Goal: Information Seeking & Learning: Learn about a topic

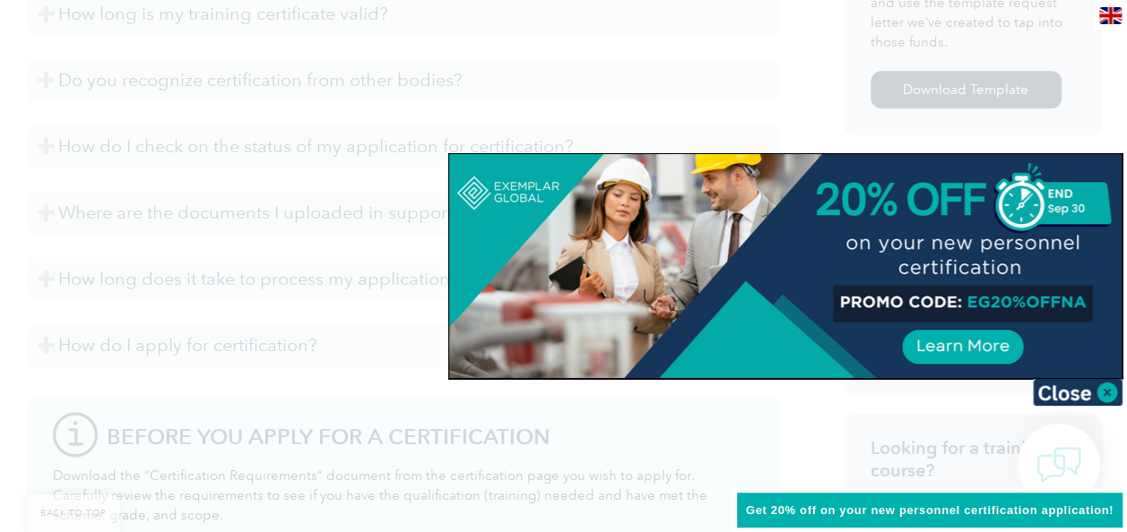
scroll to position [991, 0]
click at [1097, 393] on img at bounding box center [1078, 392] width 90 height 27
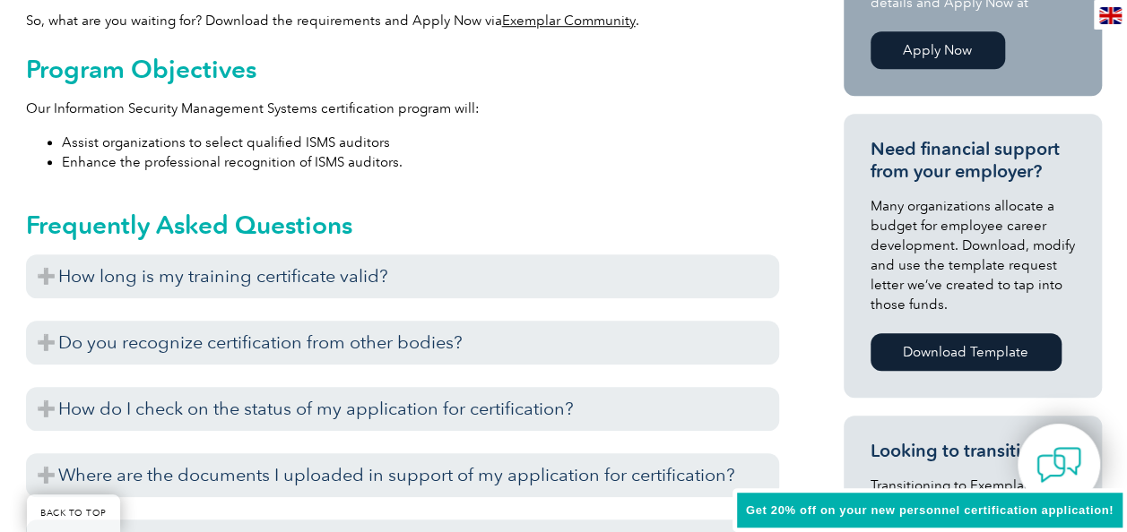
scroll to position [729, 0]
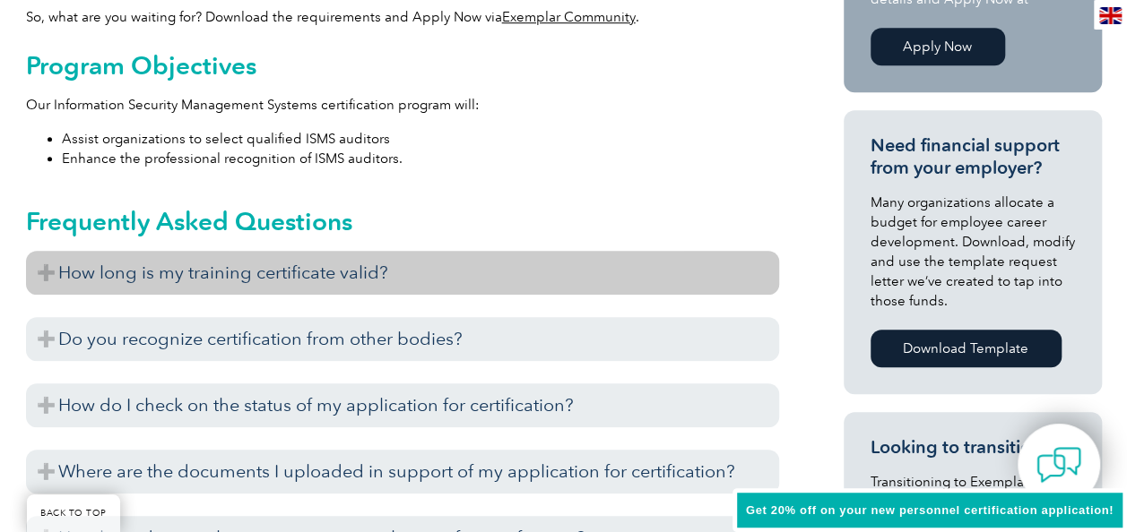
click at [48, 270] on h3 "How long is my training certificate valid?" at bounding box center [402, 273] width 753 height 44
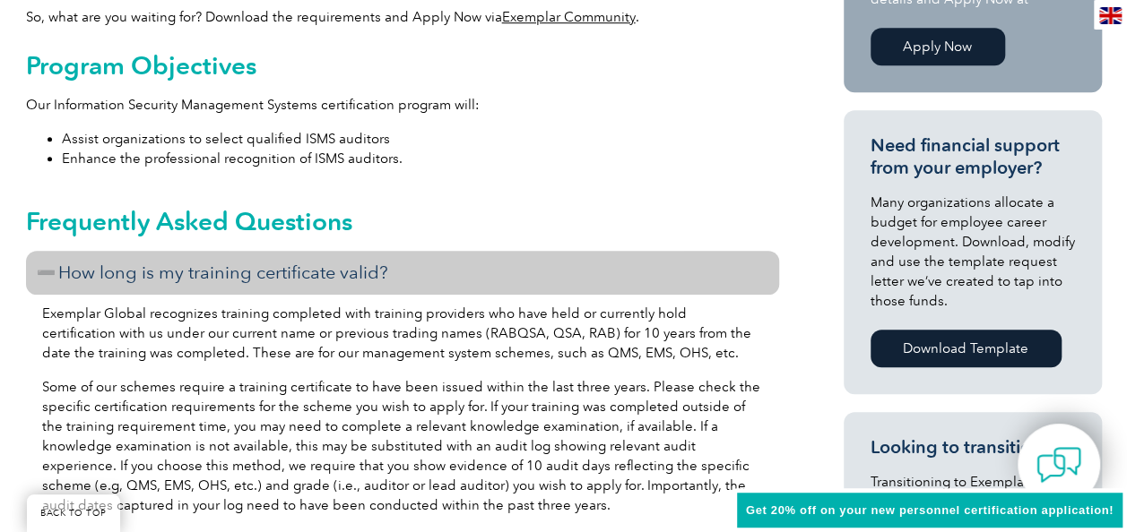
click at [48, 270] on h3 "How long is my training certificate valid?" at bounding box center [402, 273] width 753 height 44
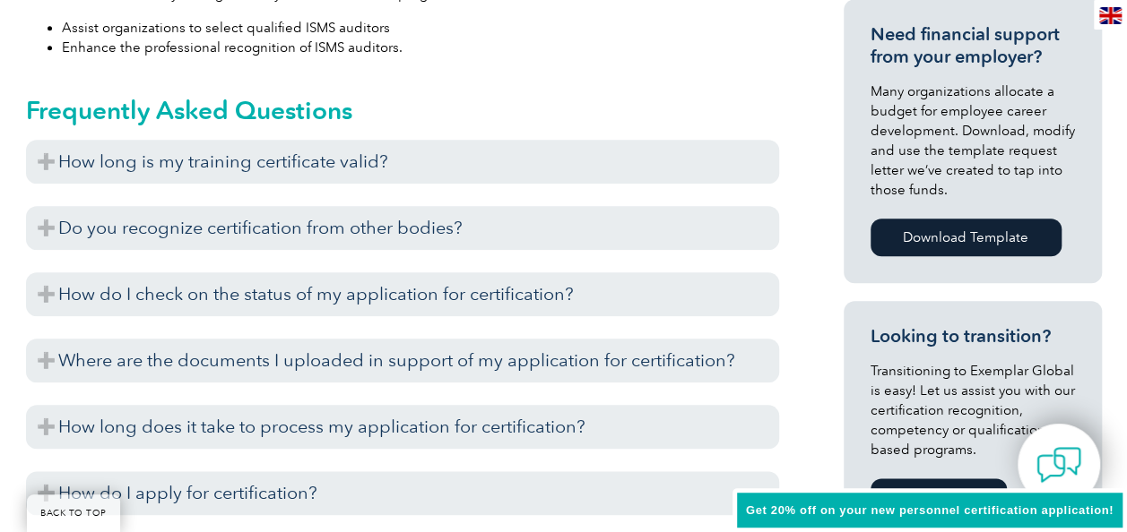
scroll to position [844, 0]
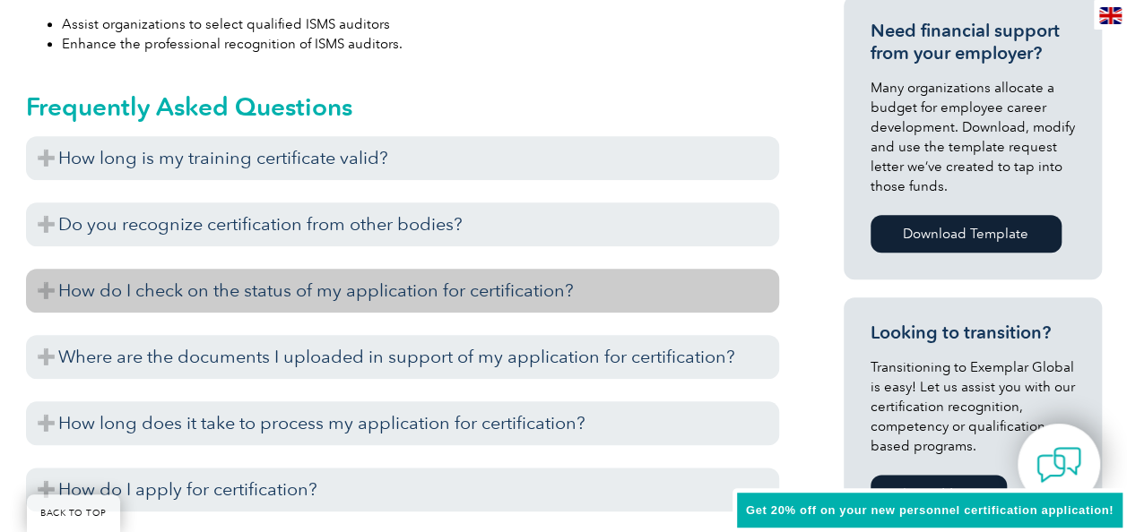
click at [47, 293] on h3 "How do I check on the status of my application for certification?" at bounding box center [402, 291] width 753 height 44
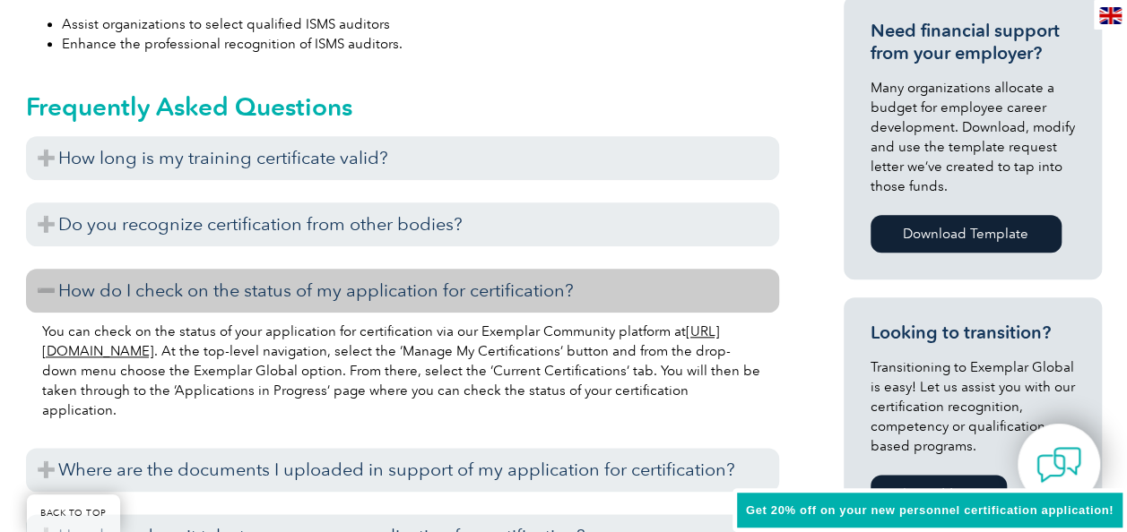
click at [48, 292] on h3 "How do I check on the status of my application for certification?" at bounding box center [402, 291] width 753 height 44
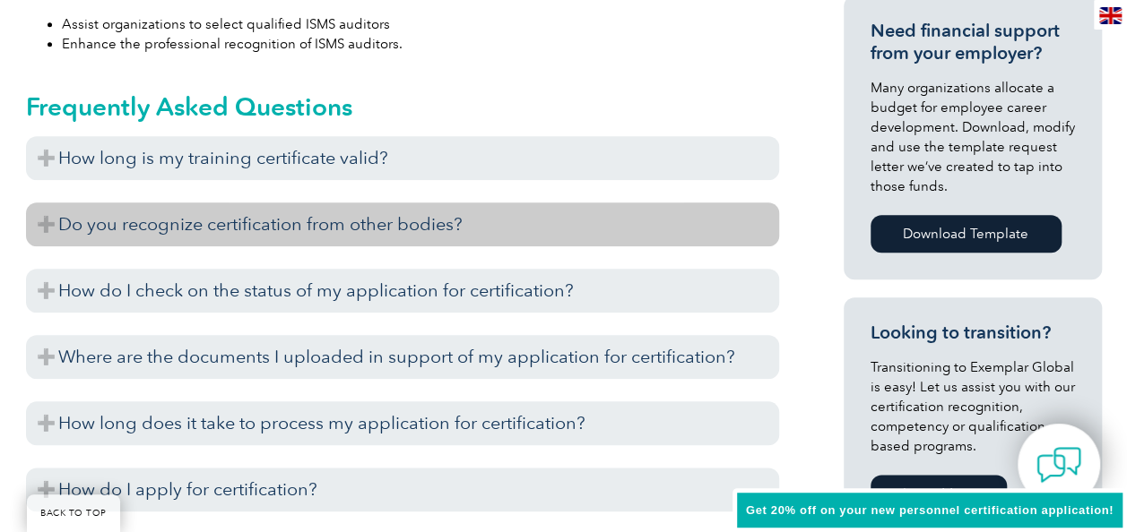
click at [41, 224] on h3 "Do you recognize certification from other bodies?" at bounding box center [402, 225] width 753 height 44
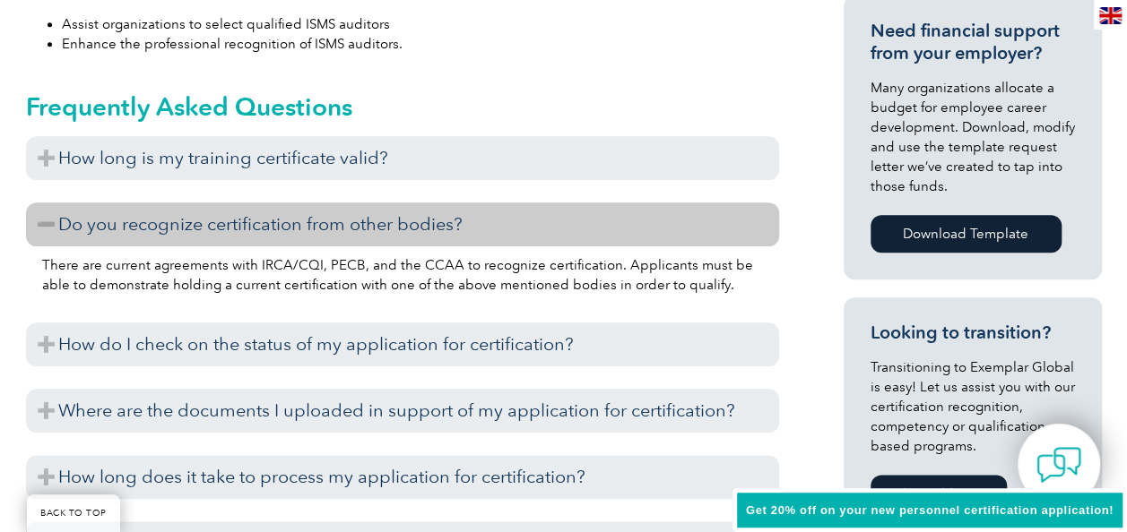
click at [41, 224] on h3 "Do you recognize certification from other bodies?" at bounding box center [402, 225] width 753 height 44
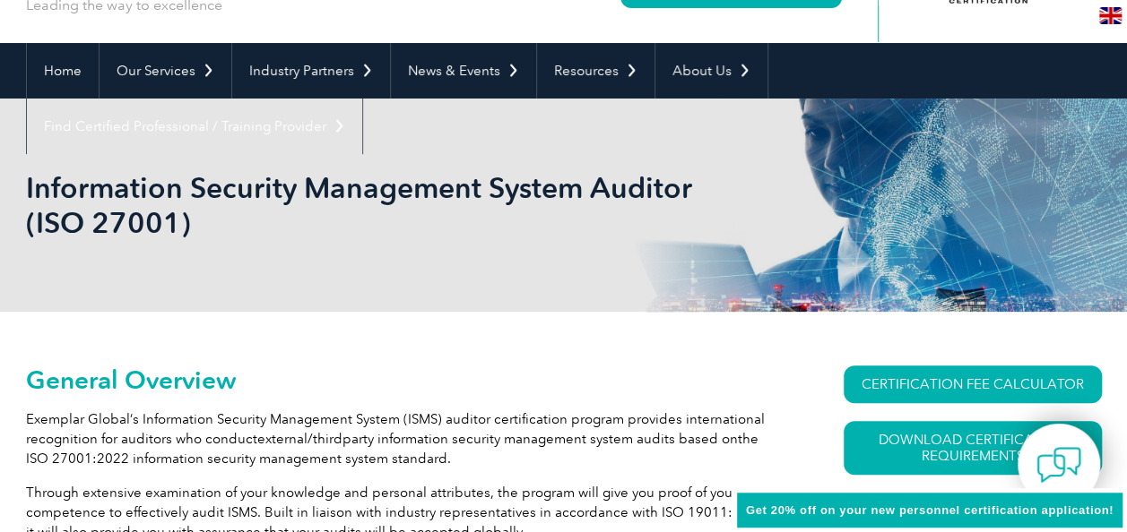
scroll to position [140, 0]
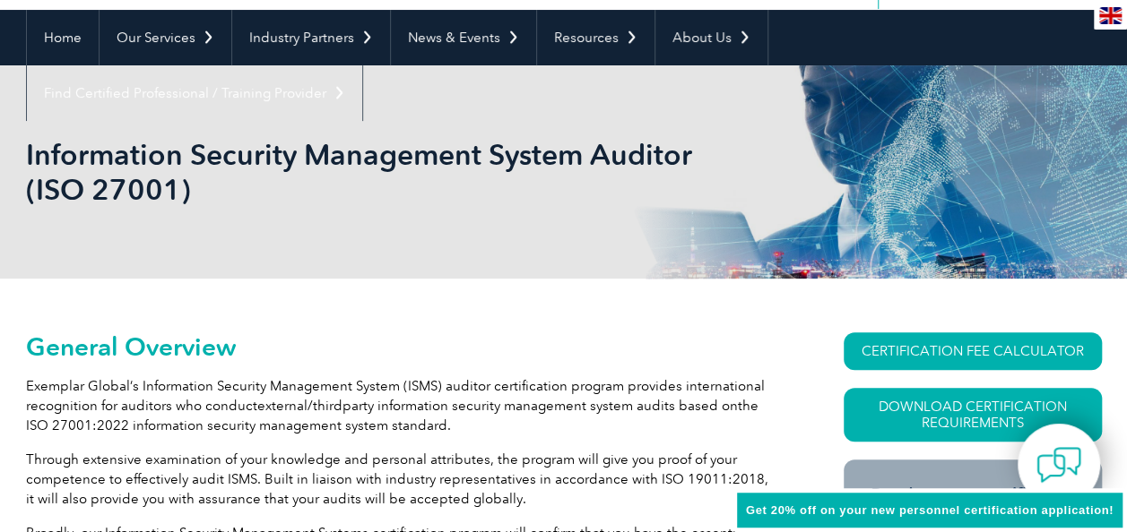
scroll to position [162, 0]
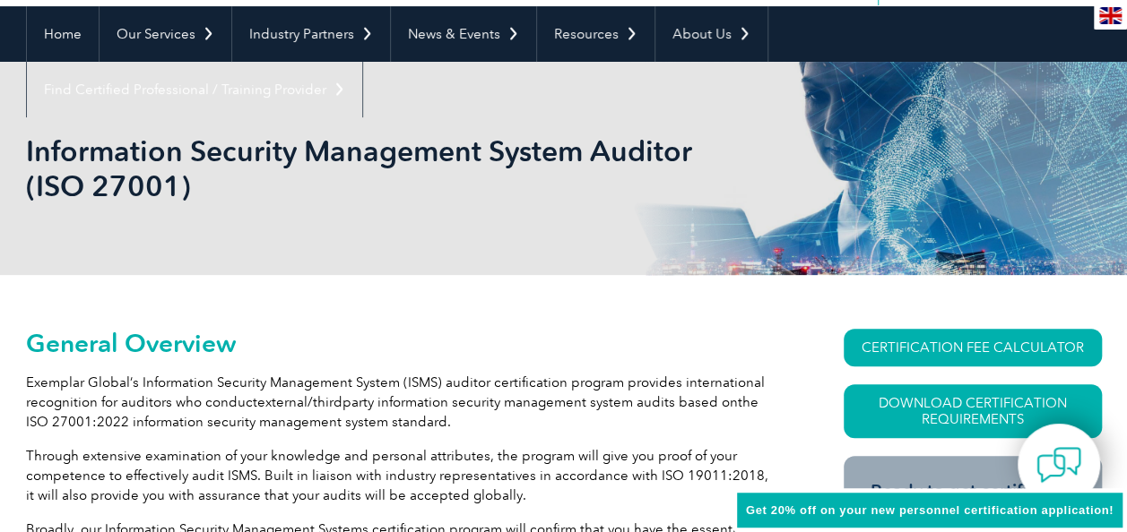
drag, startPoint x: 701, startPoint y: 312, endPoint x: 800, endPoint y: 395, distance: 129.1
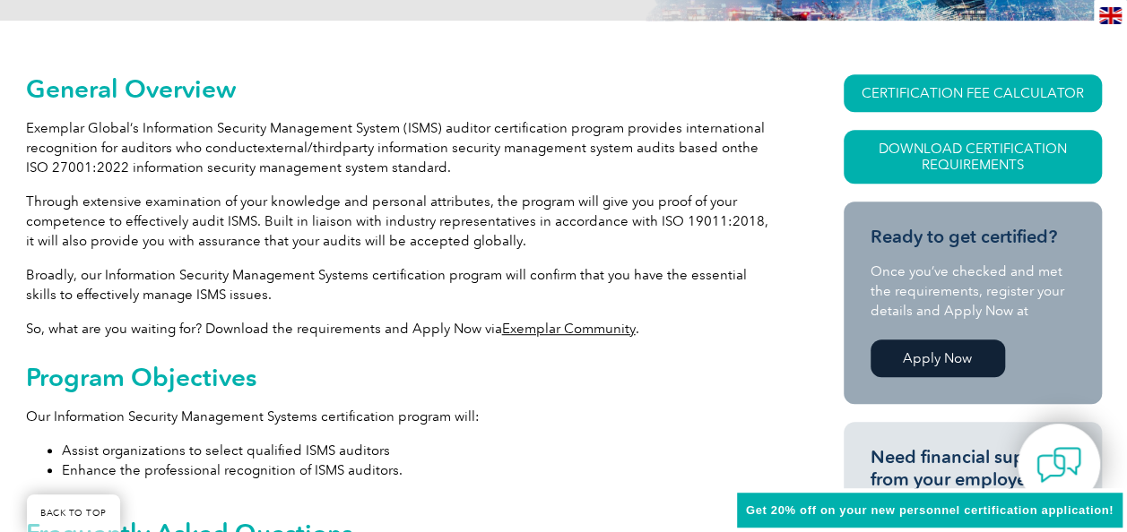
scroll to position [516, 0]
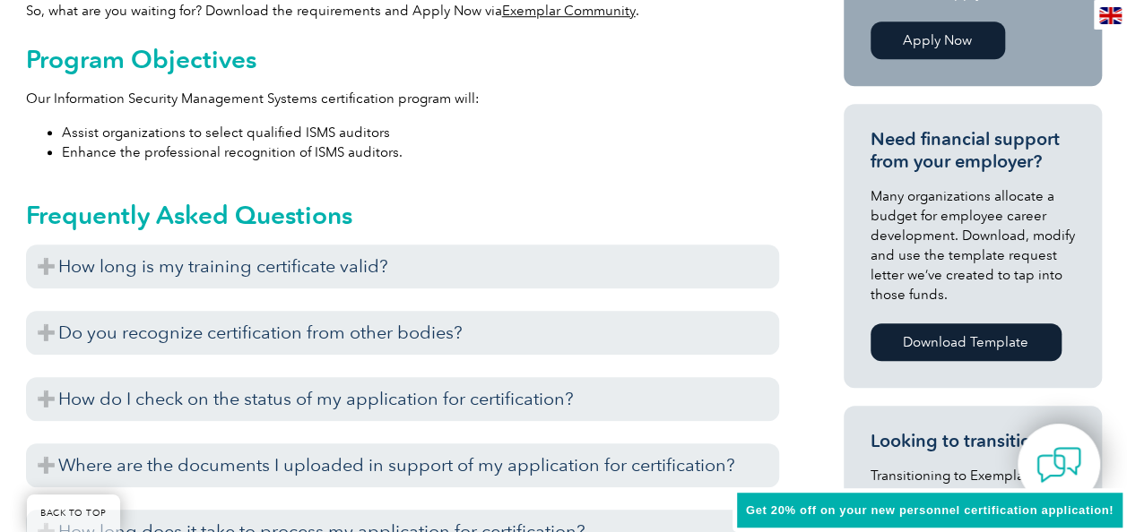
scroll to position [739, 0]
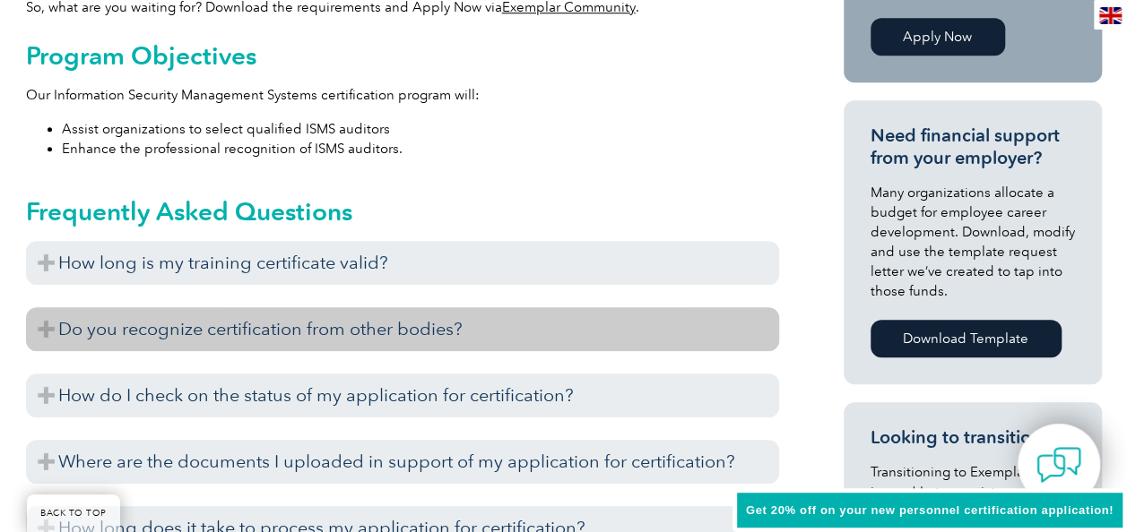
click at [50, 323] on h3 "Do you recognize certification from other bodies?" at bounding box center [402, 329] width 753 height 44
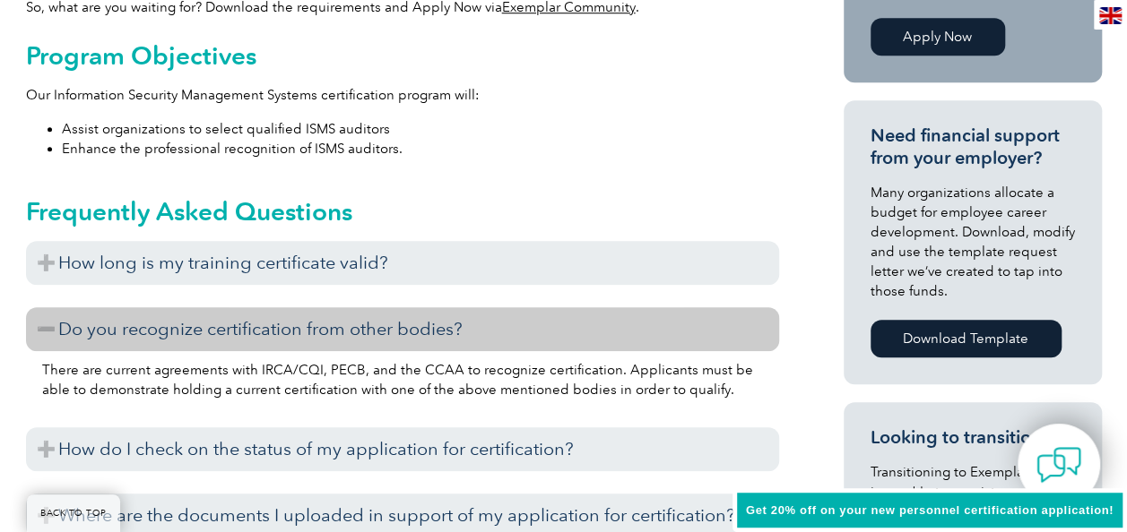
click at [50, 322] on h3 "Do you recognize certification from other bodies?" at bounding box center [402, 329] width 753 height 44
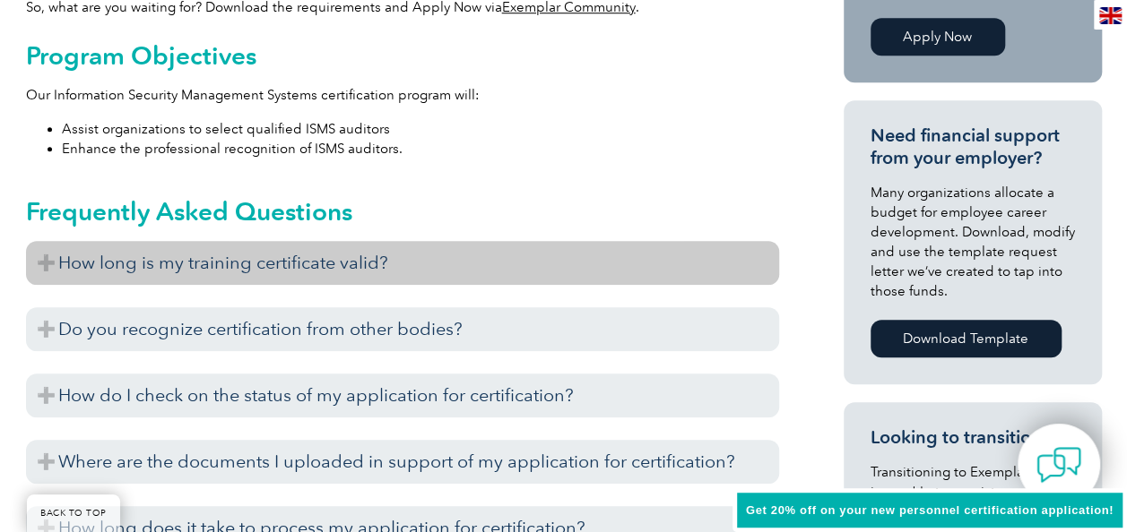
click at [45, 260] on h3 "How long is my training certificate valid?" at bounding box center [402, 263] width 753 height 44
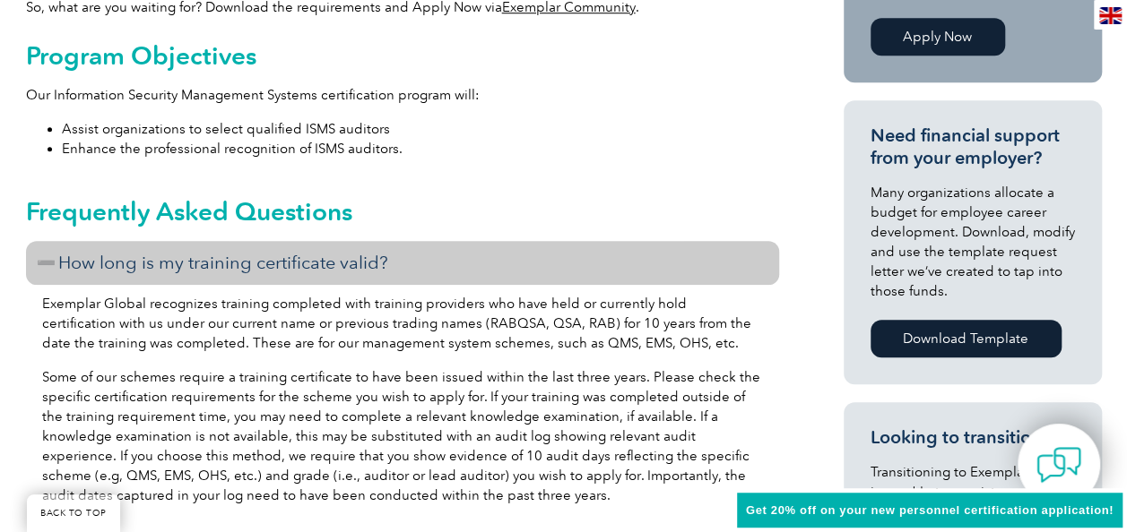
click at [45, 260] on h3 "How long is my training certificate valid?" at bounding box center [402, 263] width 753 height 44
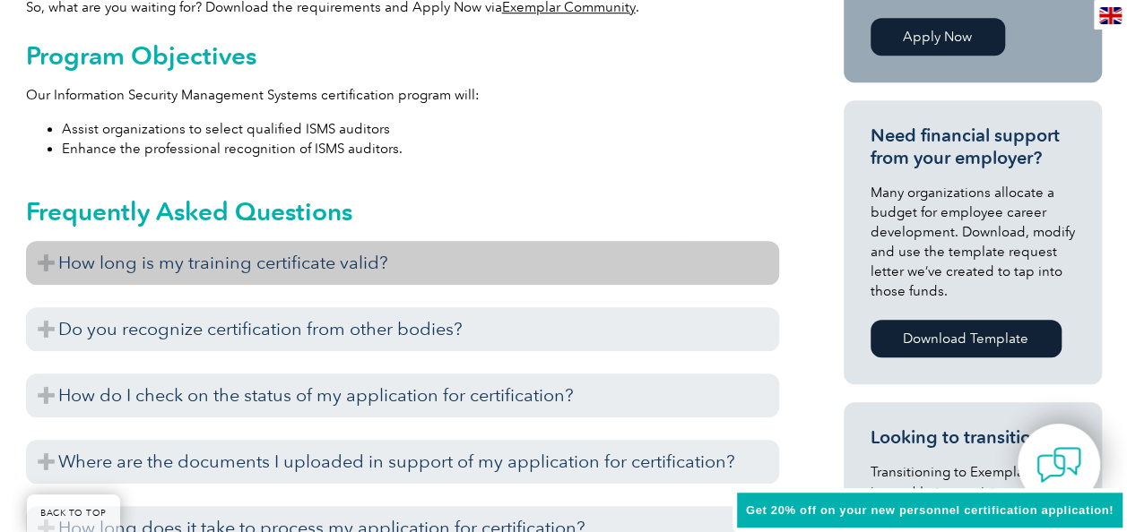
click at [45, 260] on h3 "How long is my training certificate valid?" at bounding box center [402, 263] width 753 height 44
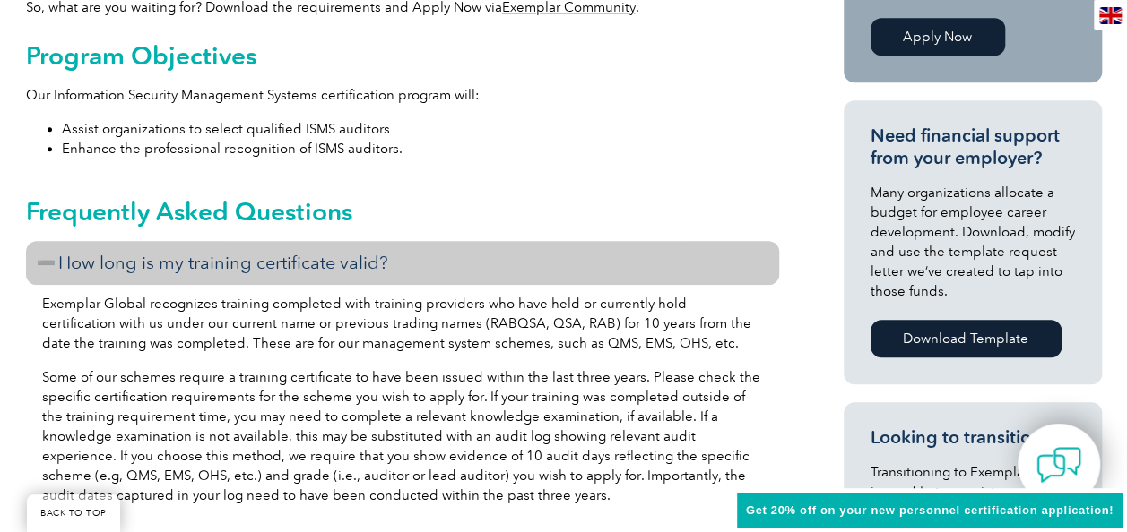
click at [45, 260] on h3 "How long is my training certificate valid?" at bounding box center [402, 263] width 753 height 44
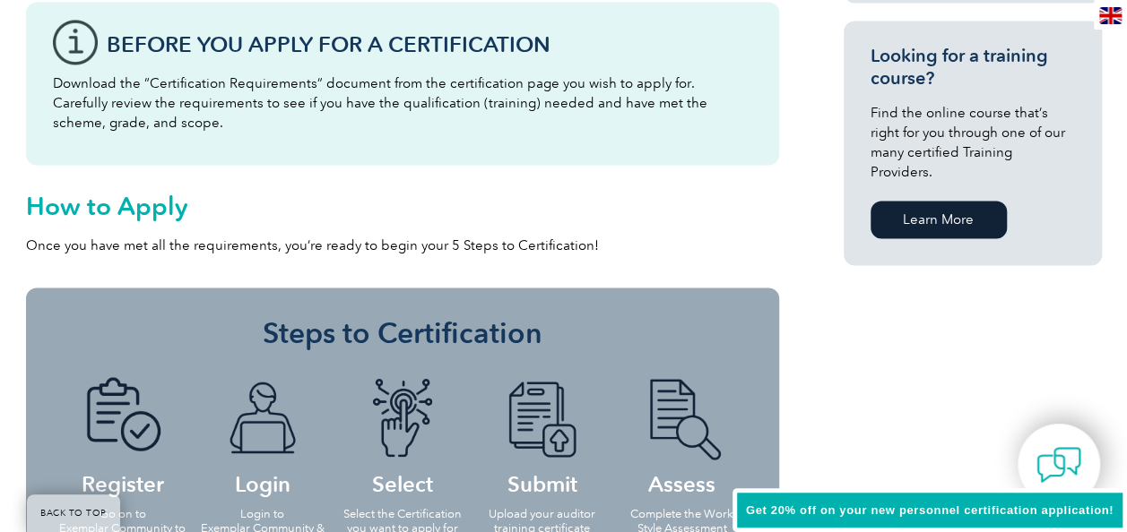
scroll to position [1488, 0]
